Goal: Check status

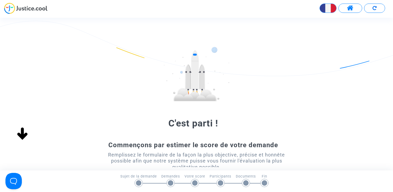
click at [358, 7] on button at bounding box center [351, 8] width 24 height 9
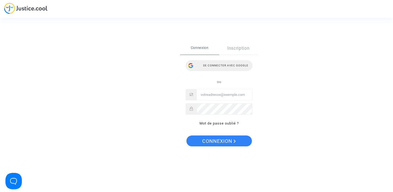
click at [232, 66] on div "Se connecter avec Google" at bounding box center [219, 65] width 67 height 11
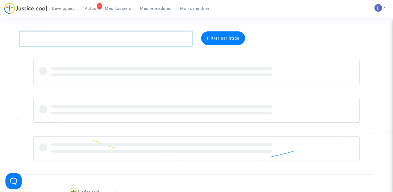
click at [134, 40] on textarea at bounding box center [106, 38] width 173 height 15
paste textarea "CFR-220428-REDN"
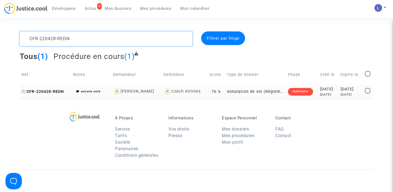
type textarea "CFR-220428-REDN"
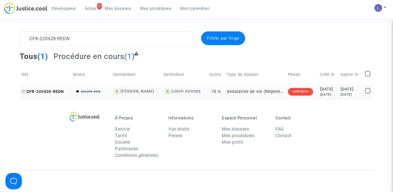
click at [57, 94] on span "CFR-220428-REDN" at bounding box center [43, 91] width 42 height 5
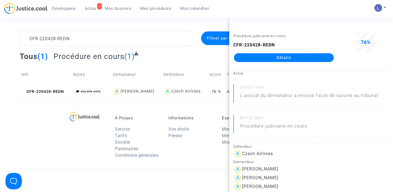
click at [271, 57] on link "Détails" at bounding box center [284, 57] width 100 height 9
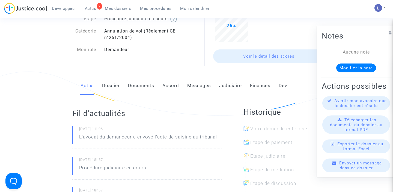
scroll to position [50, 0]
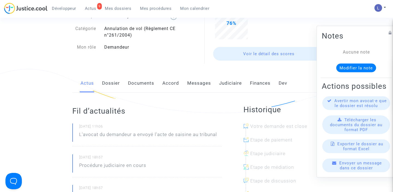
click at [229, 80] on link "Judiciaire" at bounding box center [230, 83] width 23 height 18
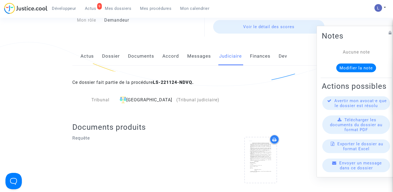
scroll to position [20, 0]
